Goal: Task Accomplishment & Management: Manage account settings

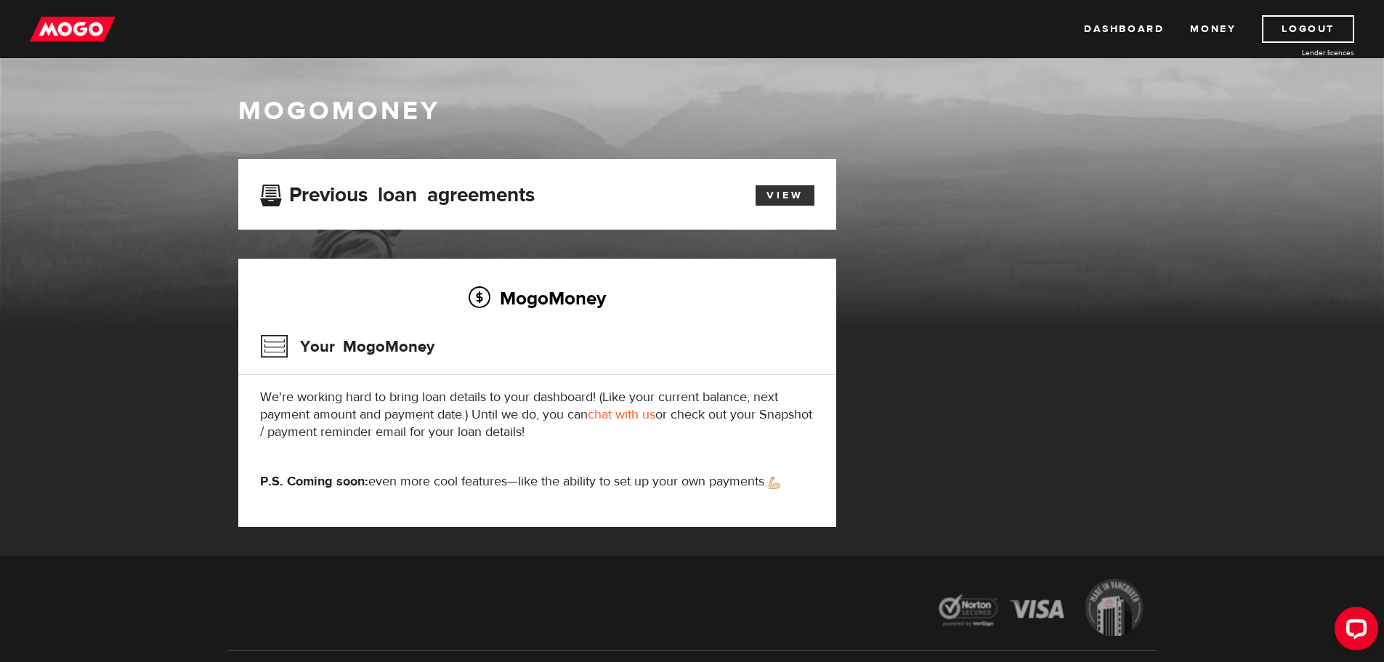
click at [769, 189] on link "View" at bounding box center [784, 195] width 59 height 20
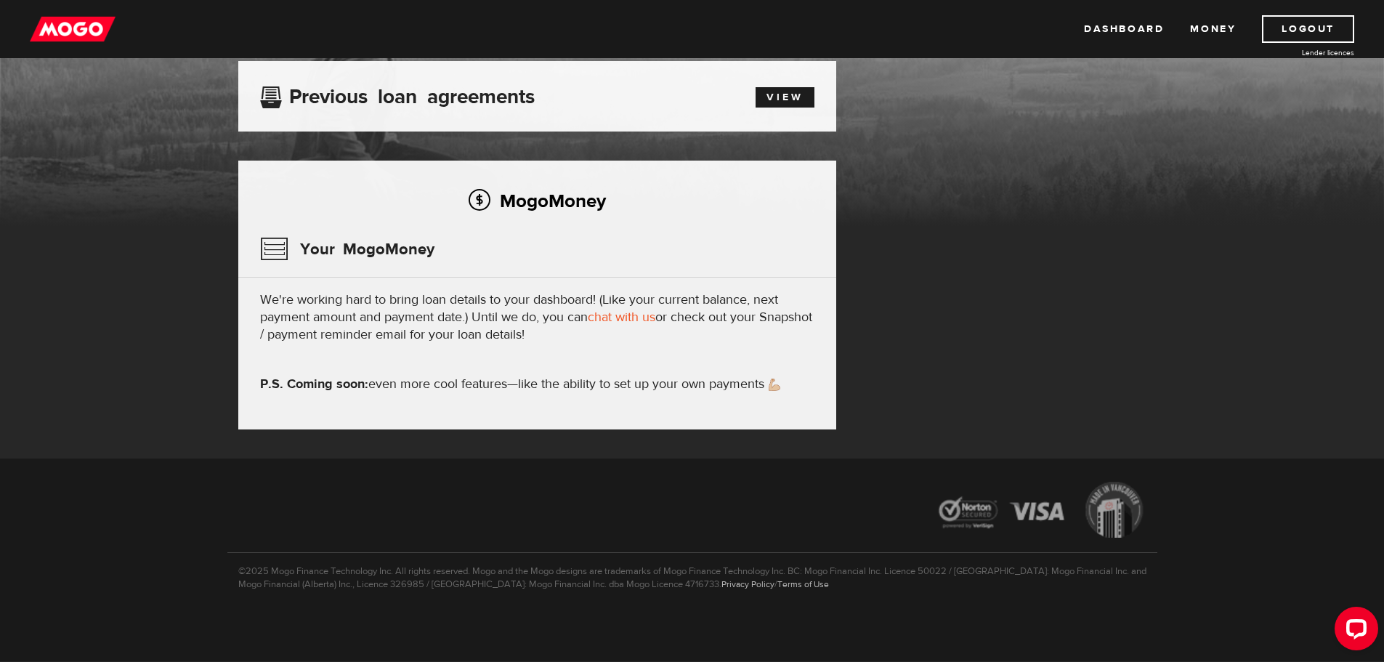
scroll to position [97, 0]
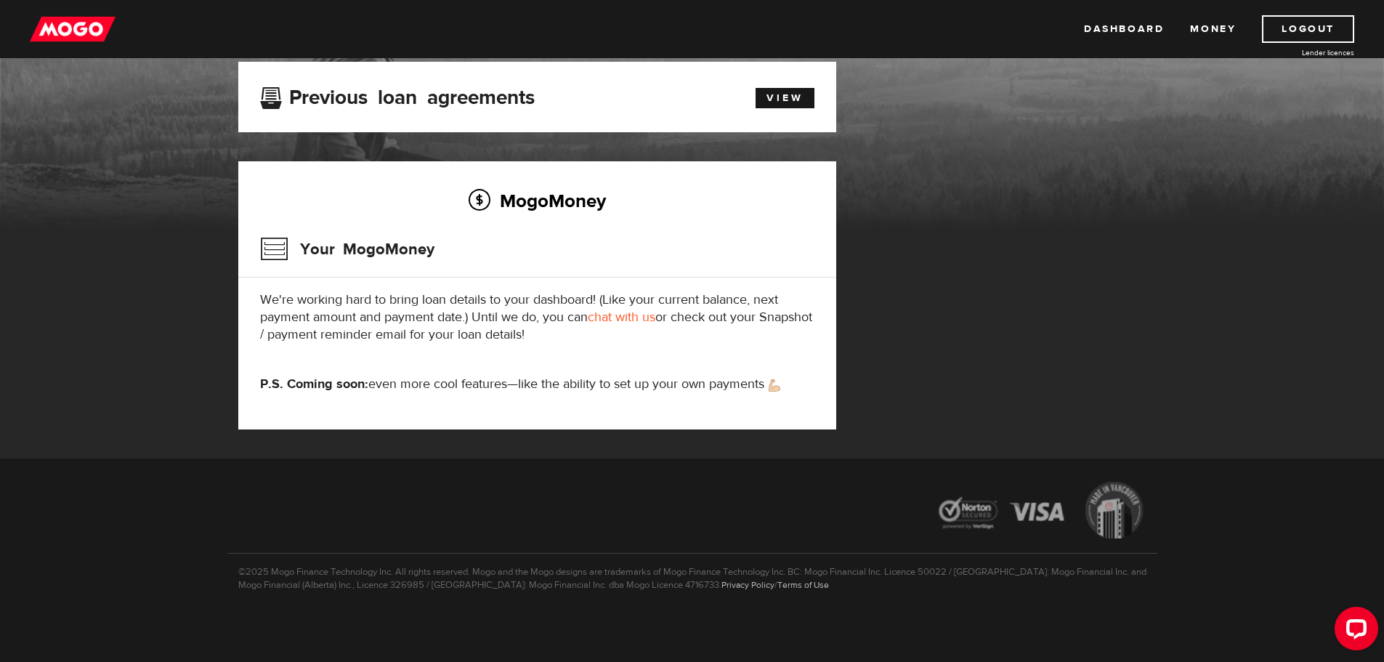
drag, startPoint x: 260, startPoint y: 303, endPoint x: 628, endPoint y: 336, distance: 369.0
click at [628, 336] on p "We're working hard to bring loan details to your dashboard! (Like your current …" at bounding box center [537, 317] width 554 height 52
click at [706, 353] on div "MogoMoney Your MogoMoney We're working hard to bring loan details to your dashb…" at bounding box center [537, 295] width 598 height 268
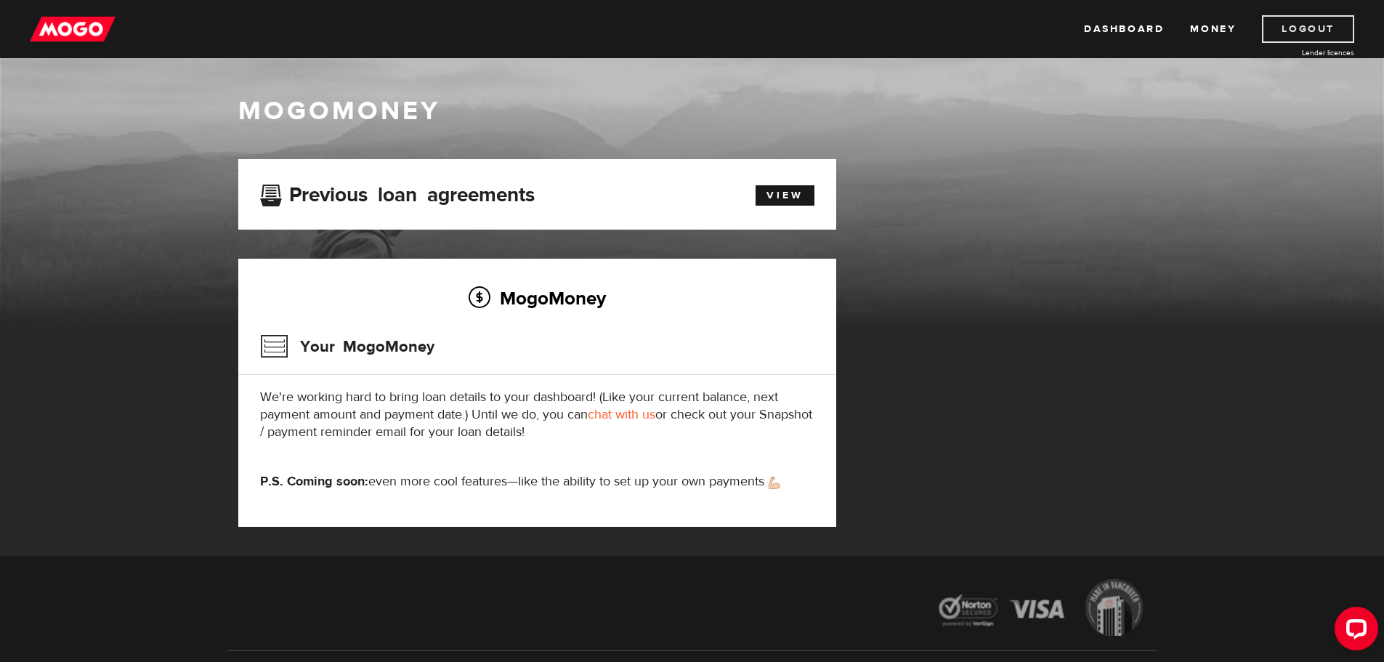
click at [1312, 29] on link "Logout" at bounding box center [1308, 29] width 92 height 28
